Goal: Information Seeking & Learning: Learn about a topic

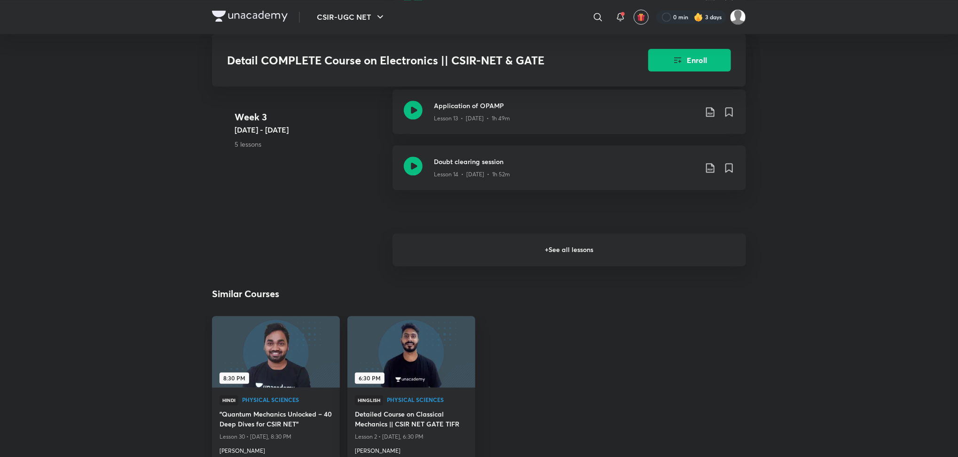
scroll to position [1406, 0]
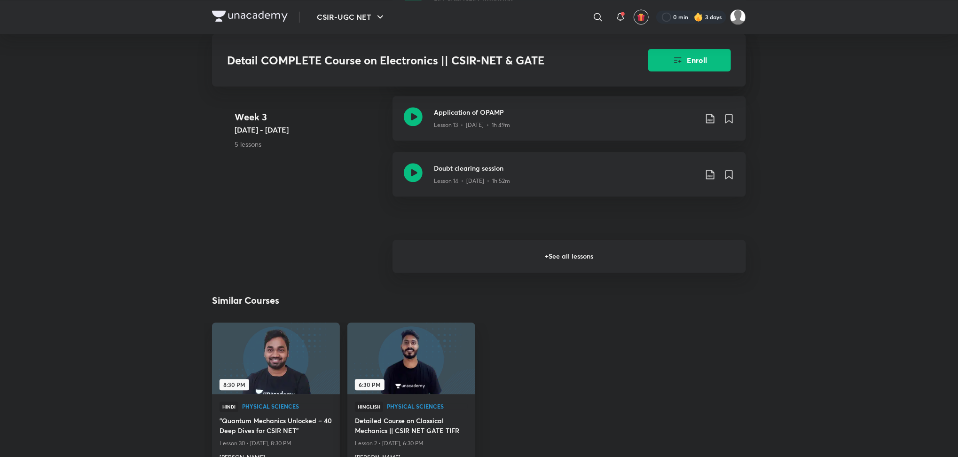
click at [474, 263] on h6 "+ See all lessons" at bounding box center [568, 256] width 353 height 33
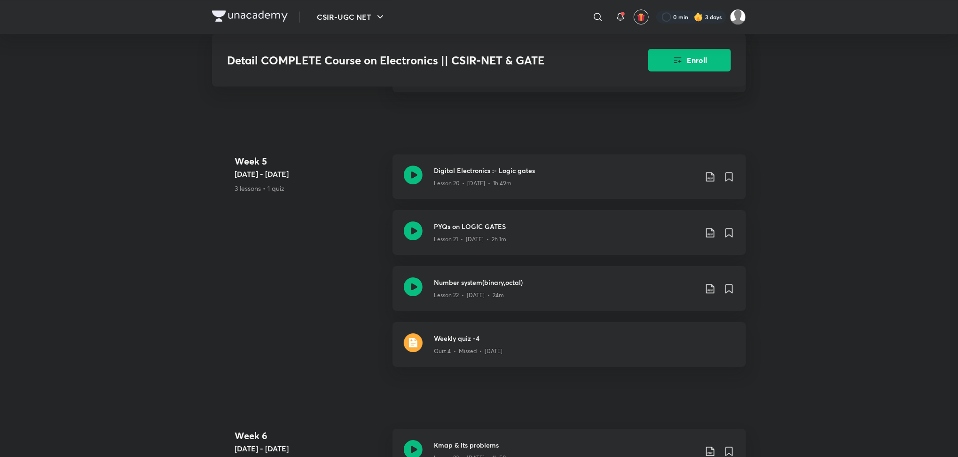
scroll to position [1884, 0]
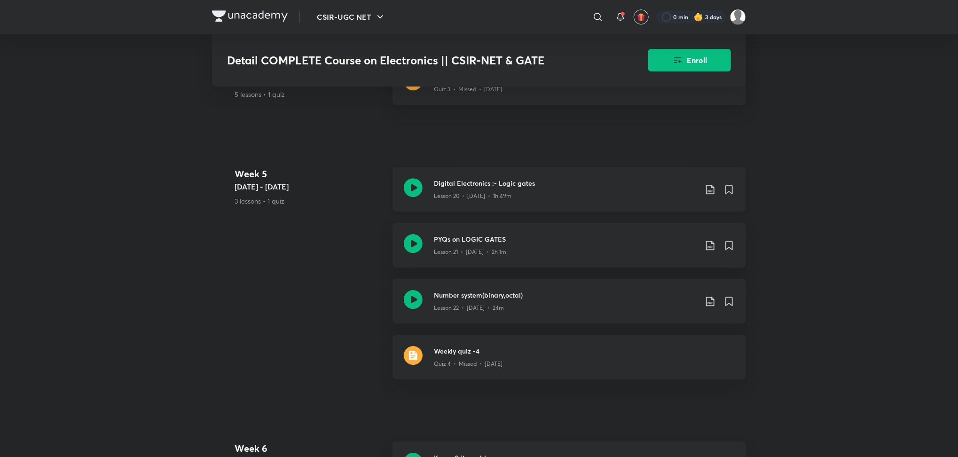
click at [414, 190] on icon at bounding box center [413, 187] width 19 height 19
click at [422, 247] on icon at bounding box center [413, 243] width 19 height 19
